Goal: Information Seeking & Learning: Learn about a topic

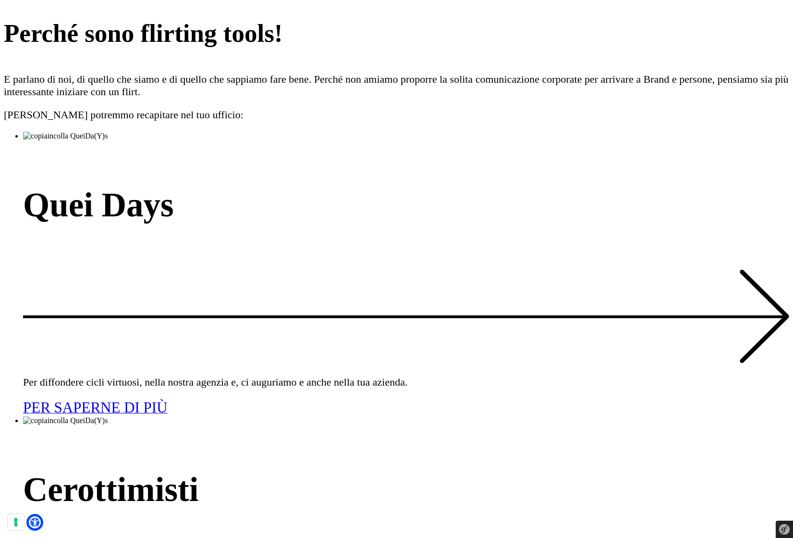
scroll to position [2587, 0]
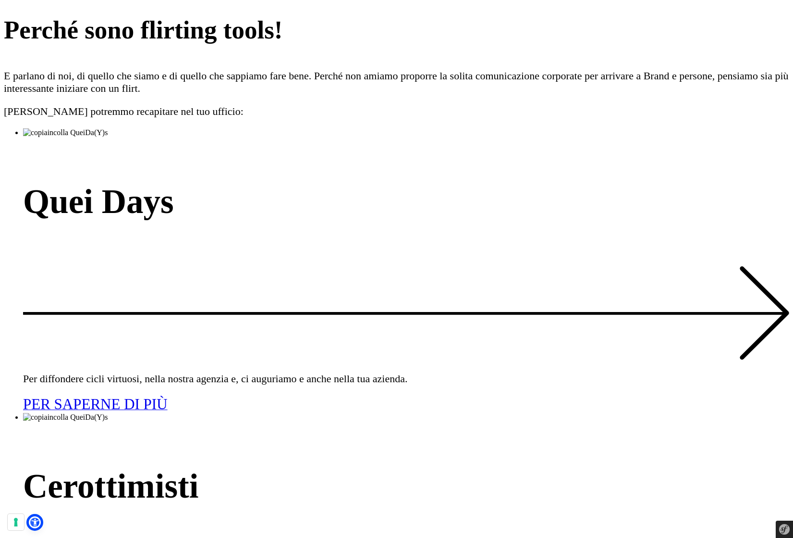
scroll to position [2587, 0]
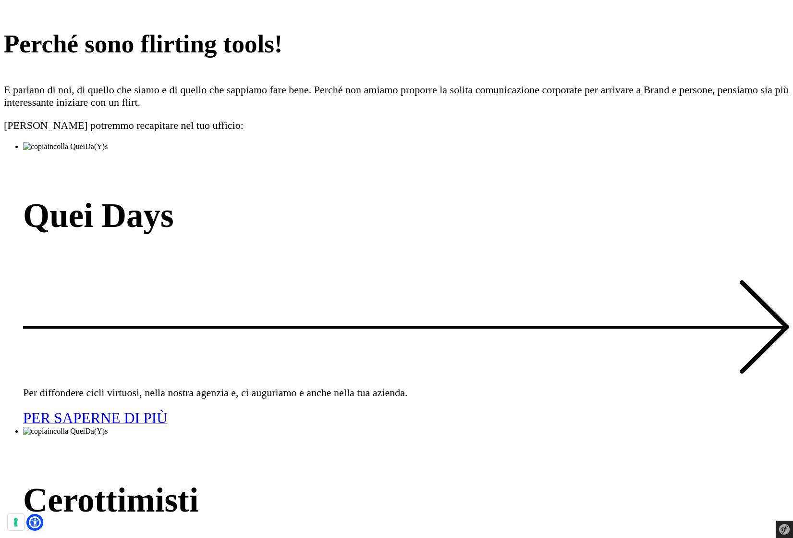
drag, startPoint x: 426, startPoint y: 318, endPoint x: 238, endPoint y: 312, distance: 188.5
click at [271, 312] on div "Quei Days Per diffondere cicli virtuosi, nella nostra agenzia e, ci auguriamo e…" at bounding box center [406, 284] width 767 height 285
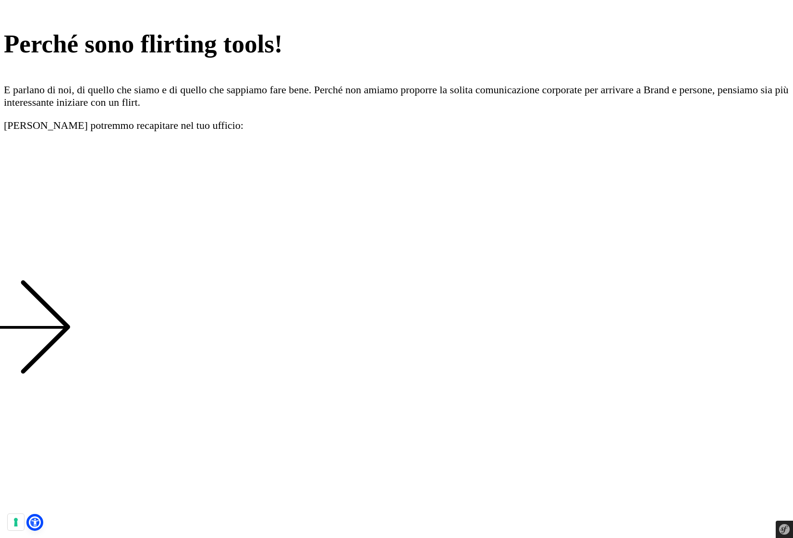
scroll to position [2587, 0]
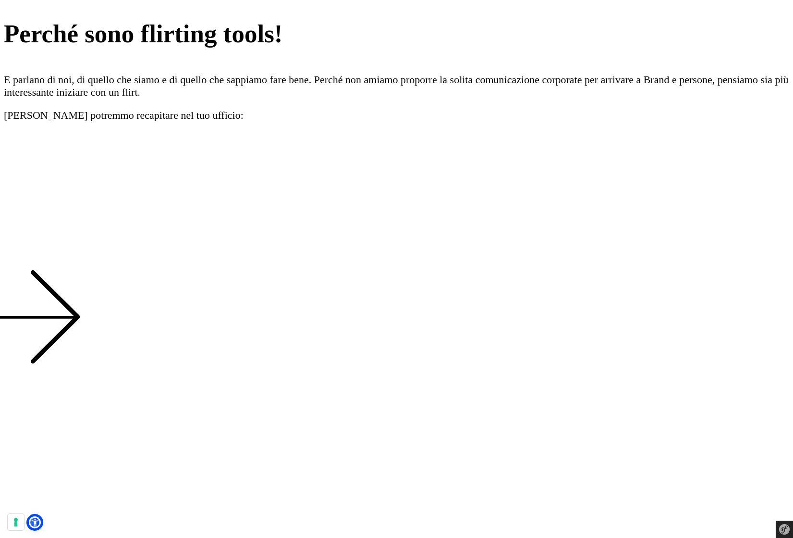
drag, startPoint x: 299, startPoint y: 302, endPoint x: 503, endPoint y: 300, distance: 204.3
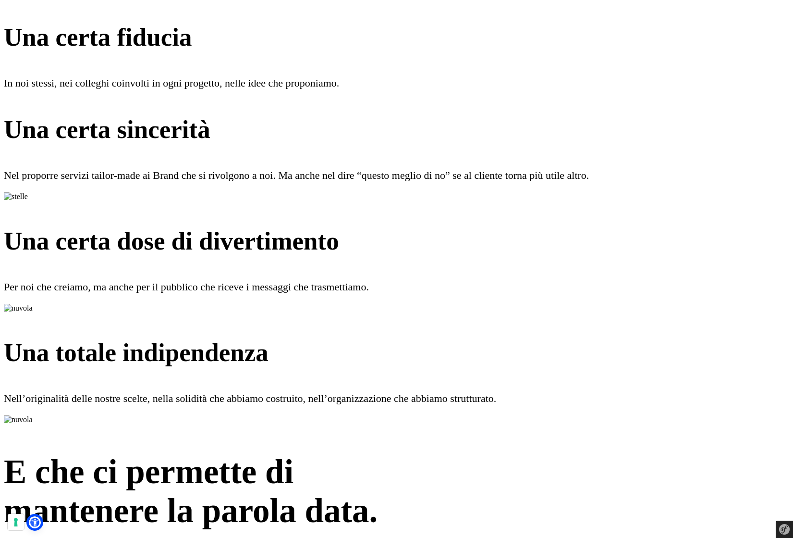
scroll to position [1739, 0]
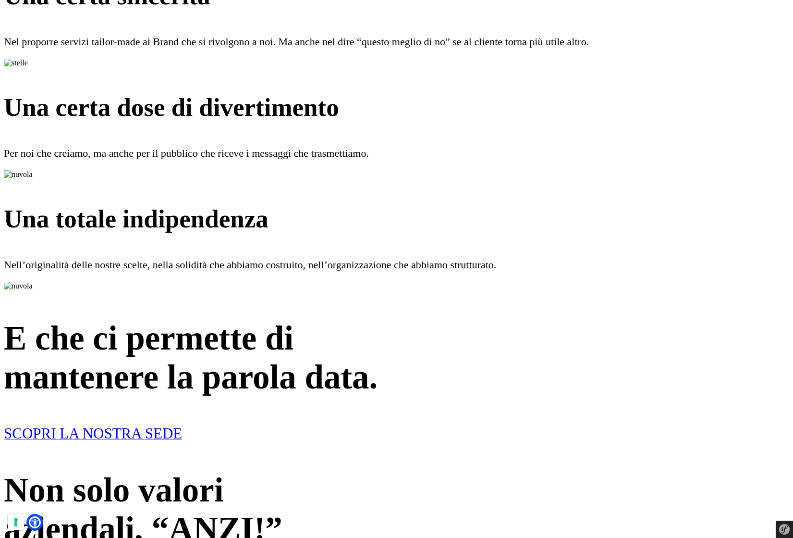
scroll to position [1872, 0]
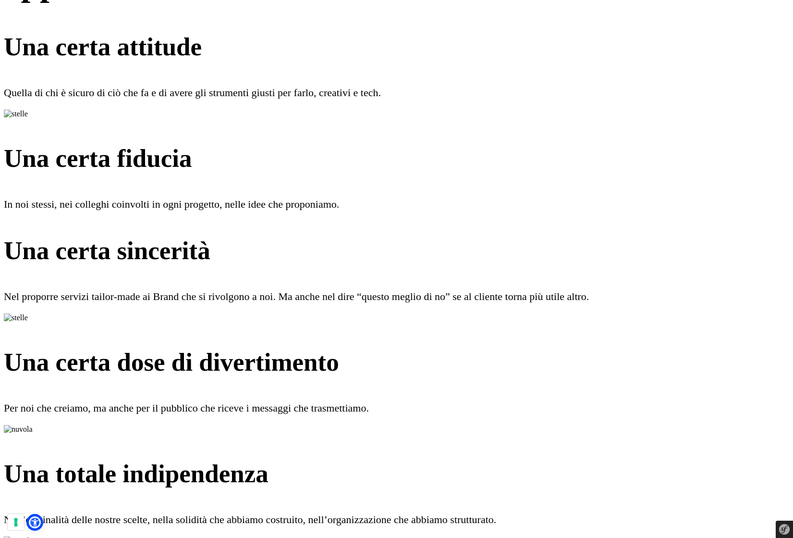
scroll to position [1618, 0]
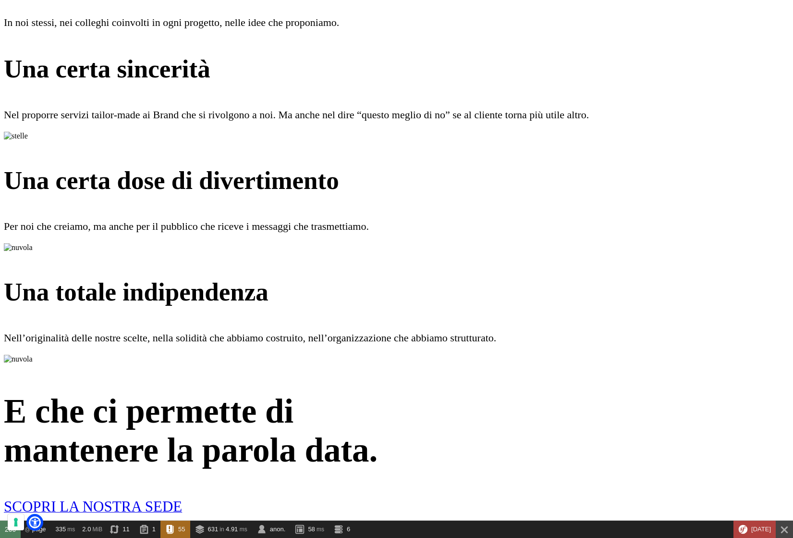
scroll to position [1801, 0]
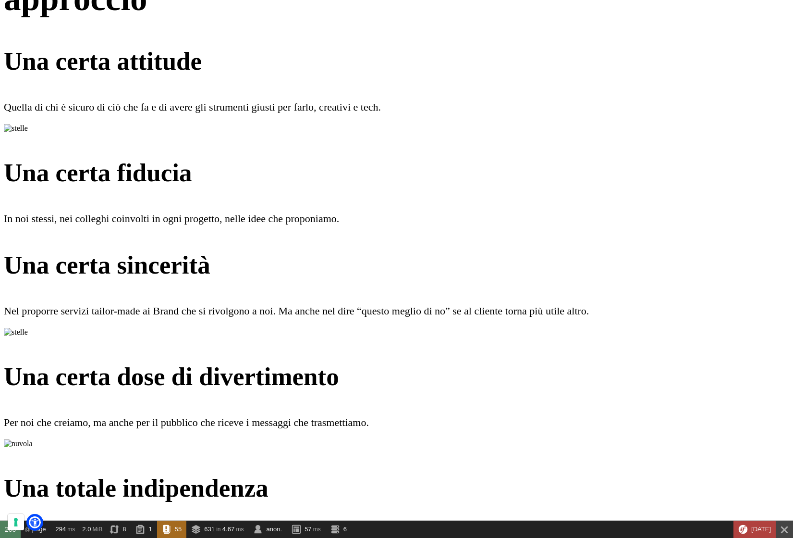
scroll to position [1604, 0]
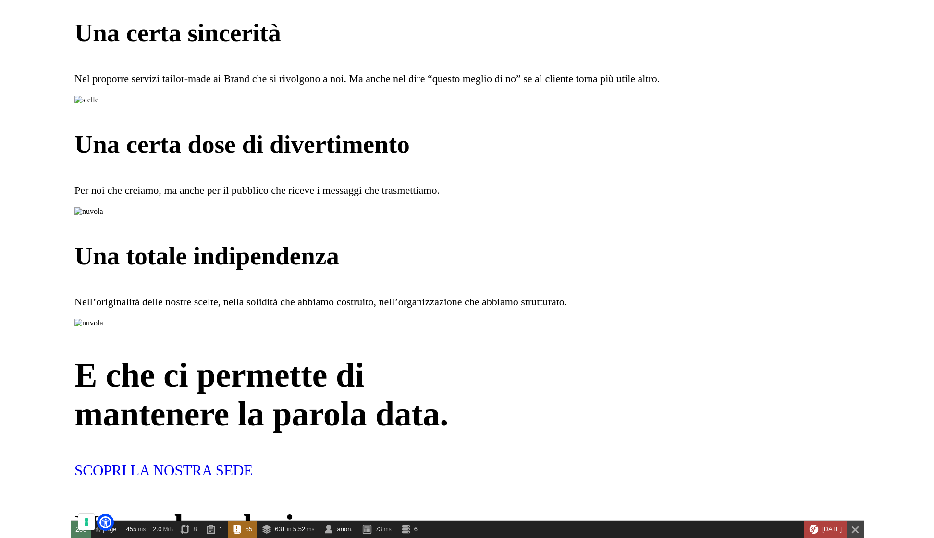
scroll to position [1835, 0]
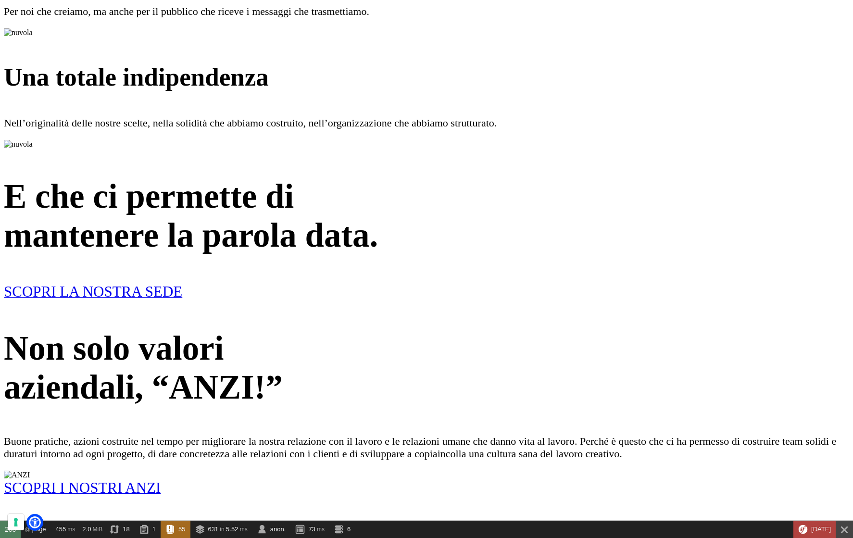
scroll to position [2103, 0]
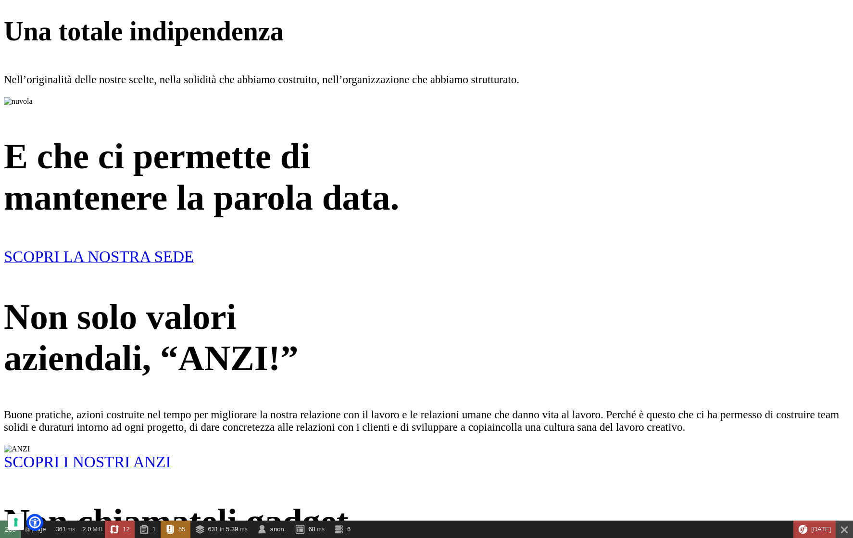
scroll to position [2196, 0]
drag, startPoint x: 507, startPoint y: 355, endPoint x: 185, endPoint y: 366, distance: 322.2
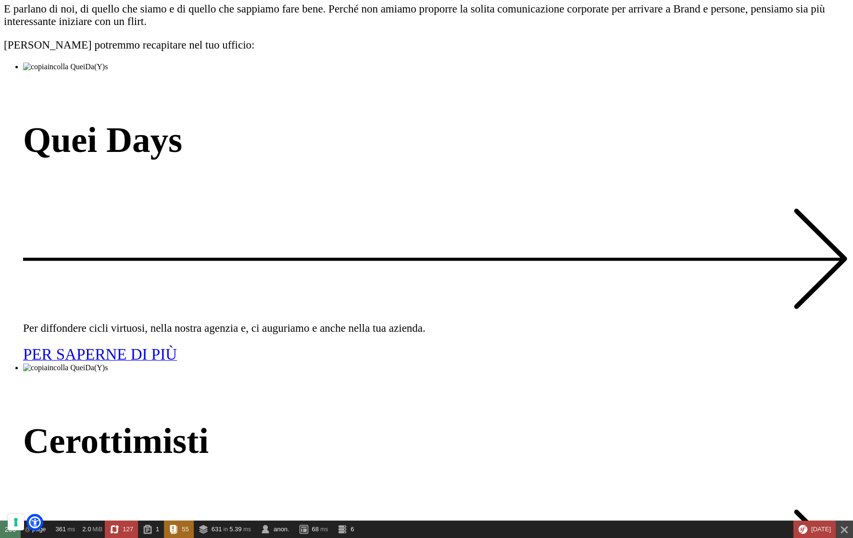
scroll to position [2823, 0]
